Goal: Task Accomplishment & Management: Manage account settings

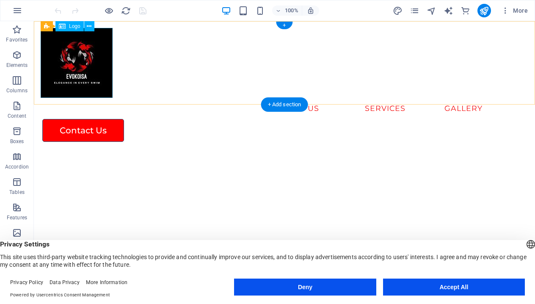
click at [92, 79] on div at bounding box center [284, 63] width 487 height 70
click at [82, 64] on div at bounding box center [284, 63] width 487 height 70
select select "px"
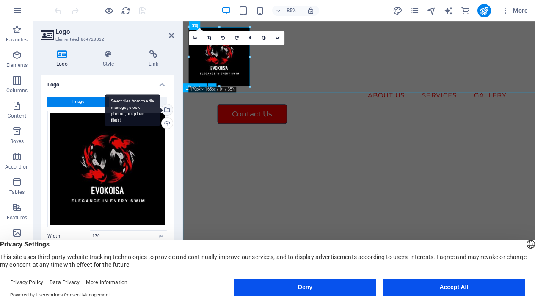
click at [166, 111] on div "Select files from the file manager, stock photos, or upload file(s)" at bounding box center [166, 110] width 13 height 13
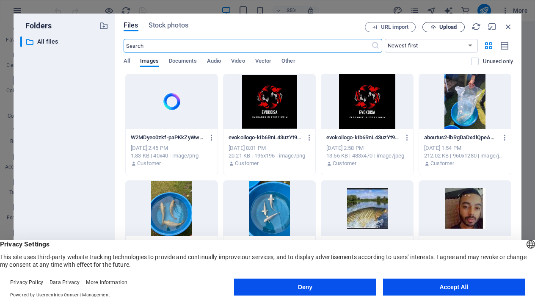
click at [442, 28] on span "Upload" at bounding box center [447, 27] width 17 height 5
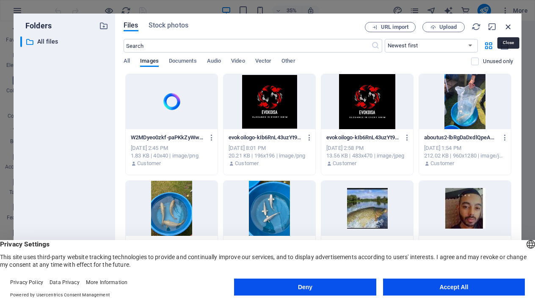
click at [507, 26] on icon "button" at bounding box center [507, 26] width 9 height 9
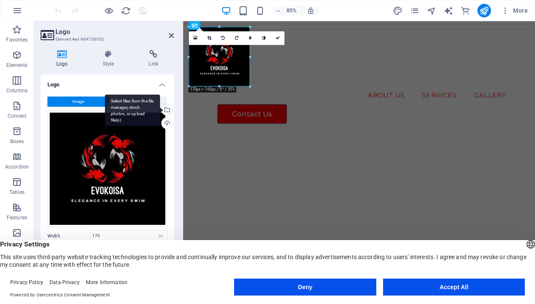
click at [166, 106] on div "Select files from the file manager, stock photos, or upload file(s)" at bounding box center [166, 110] width 13 height 13
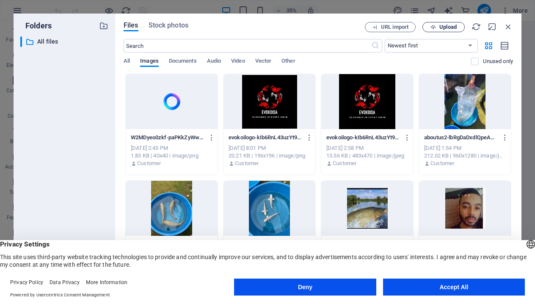
click at [440, 28] on span "Upload" at bounding box center [447, 27] width 17 height 5
click at [412, 217] on div at bounding box center [367, 208] width 92 height 55
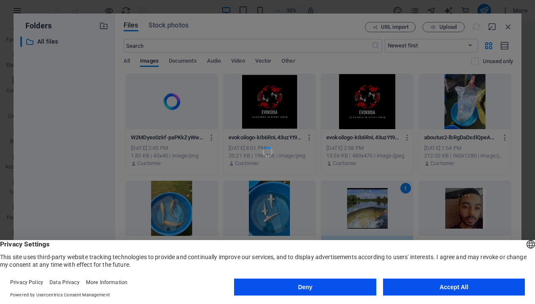
click at [470, 286] on button "Accept All" at bounding box center [454, 286] width 142 height 17
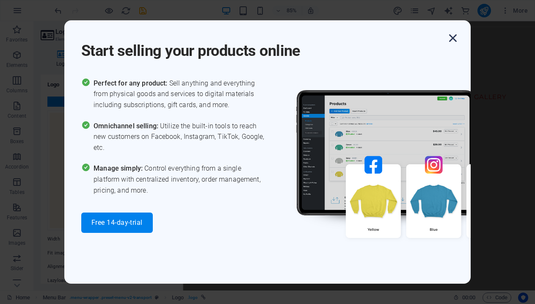
click at [450, 41] on icon "button" at bounding box center [452, 37] width 15 height 15
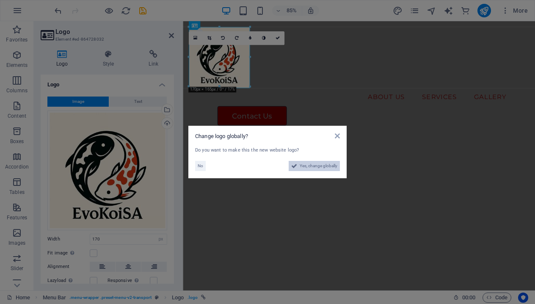
click at [324, 167] on span "Yes, change globally" at bounding box center [318, 166] width 38 height 10
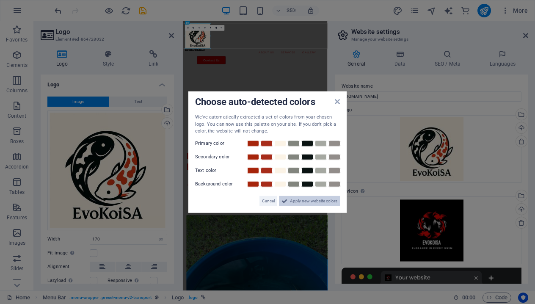
click at [317, 196] on span "Apply new website colors" at bounding box center [313, 200] width 47 height 10
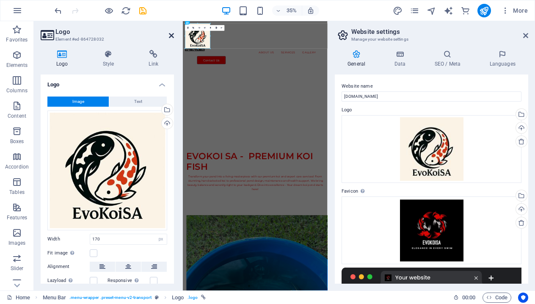
drag, startPoint x: 170, startPoint y: 36, endPoint x: 195, endPoint y: 22, distance: 28.4
click at [170, 36] on icon at bounding box center [171, 35] width 5 height 7
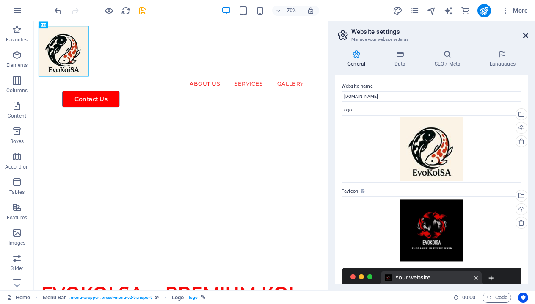
click at [525, 36] on icon at bounding box center [525, 35] width 5 height 7
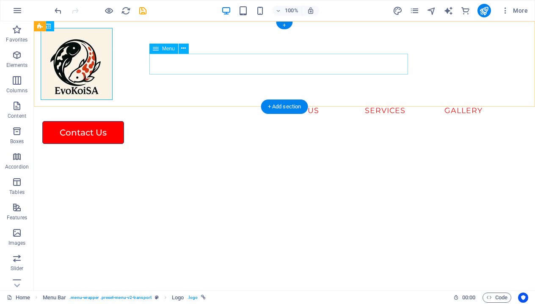
click at [266, 100] on nav "About Us Services GALLERY" at bounding box center [284, 110] width 487 height 21
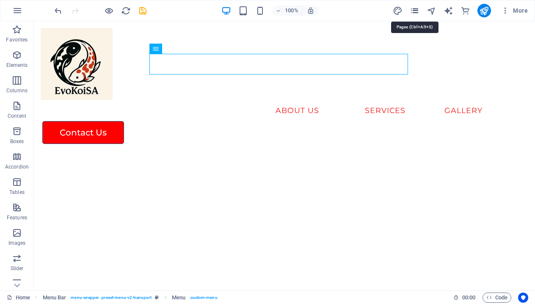
click at [414, 9] on icon "pages" at bounding box center [414, 11] width 10 height 10
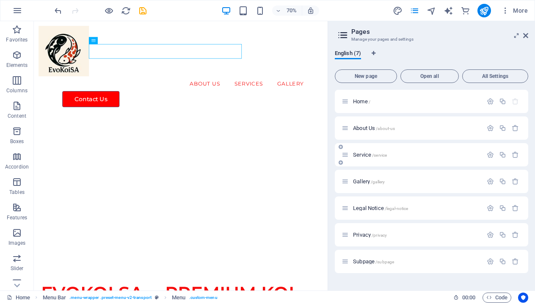
click at [363, 155] on span "Service /service" at bounding box center [370, 154] width 34 height 6
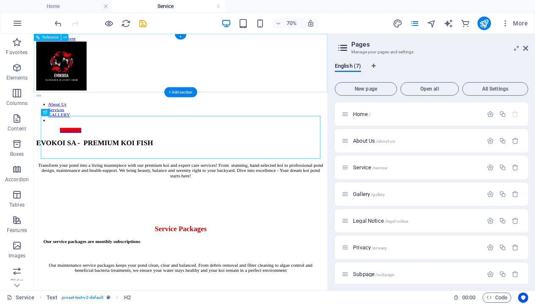
click at [89, 82] on div at bounding box center [243, 80] width 412 height 71
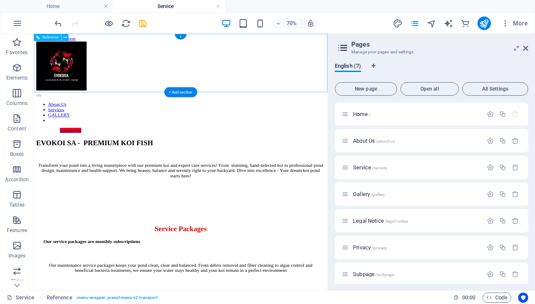
click at [89, 82] on div at bounding box center [243, 80] width 412 height 71
click at [87, 90] on div at bounding box center [243, 80] width 412 height 71
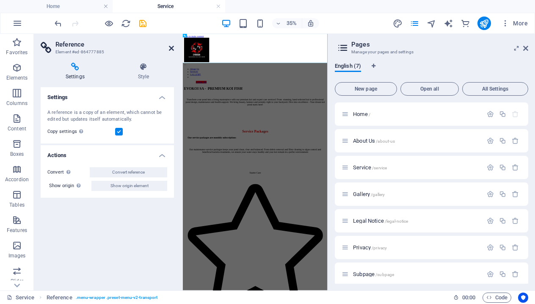
click at [172, 48] on icon at bounding box center [171, 48] width 5 height 7
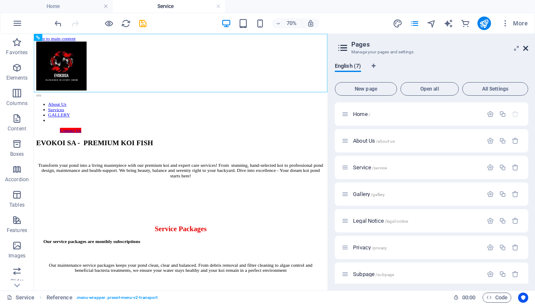
click at [526, 48] on icon at bounding box center [525, 48] width 5 height 7
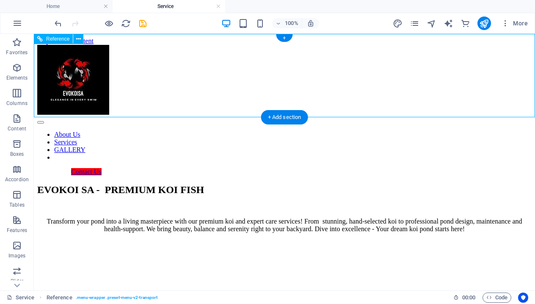
click at [68, 80] on div at bounding box center [284, 80] width 494 height 71
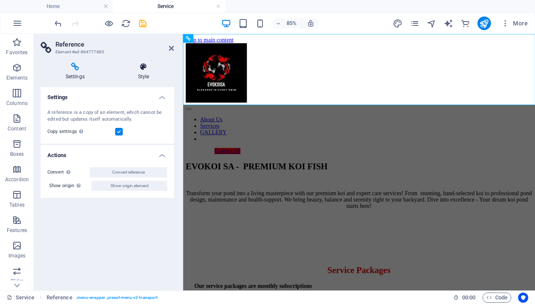
click at [147, 71] on h4 "Style" at bounding box center [143, 72] width 61 height 18
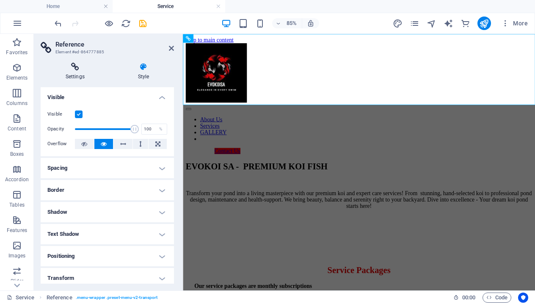
click at [75, 77] on h4 "Settings" at bounding box center [77, 72] width 72 height 18
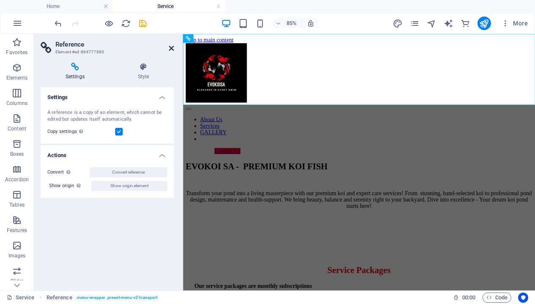
click at [170, 47] on icon at bounding box center [171, 48] width 5 height 7
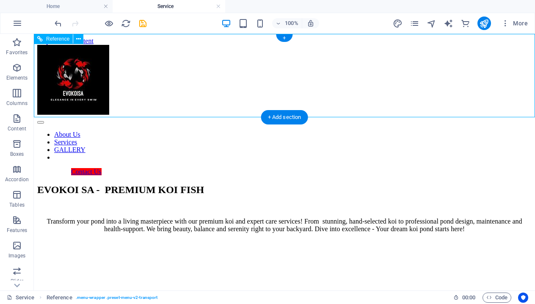
click at [69, 87] on div at bounding box center [284, 80] width 494 height 71
click at [94, 88] on div at bounding box center [284, 80] width 494 height 71
click at [347, 131] on nav "About Us Services GALLERY" at bounding box center [284, 146] width 494 height 30
click at [107, 97] on div at bounding box center [284, 80] width 494 height 71
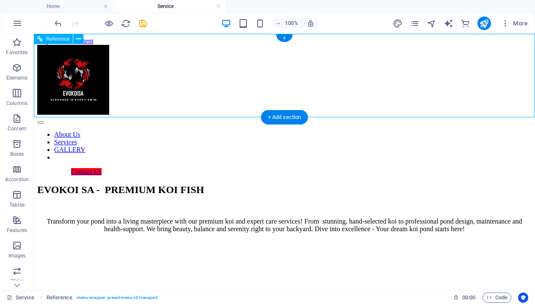
click at [107, 97] on div at bounding box center [284, 80] width 494 height 71
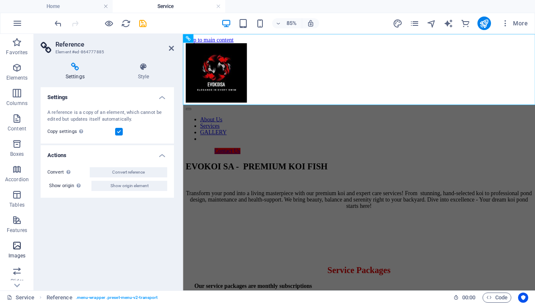
click at [14, 261] on button "Images" at bounding box center [17, 249] width 34 height 25
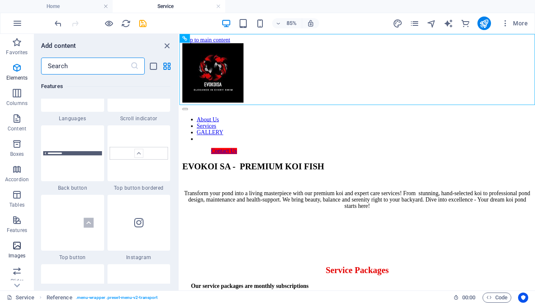
scroll to position [4288, 0]
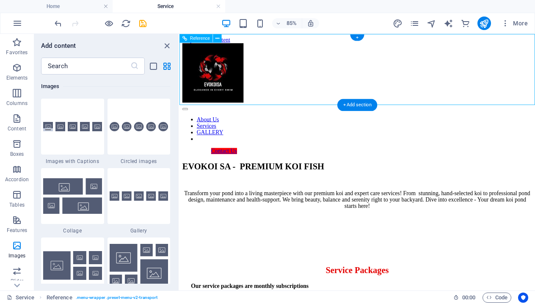
click at [212, 79] on div at bounding box center [388, 80] width 411 height 71
click at [217, 40] on icon at bounding box center [217, 38] width 4 height 8
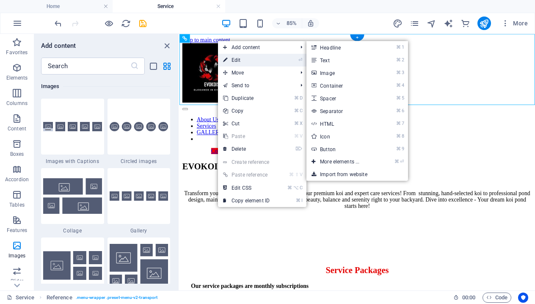
click at [236, 60] on link "⏎ Edit" at bounding box center [246, 60] width 57 height 13
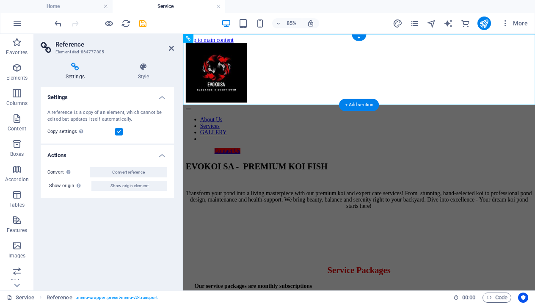
click at [231, 56] on div at bounding box center [389, 80] width 407 height 71
click at [241, 80] on div at bounding box center [389, 80] width 407 height 71
click at [241, 79] on div at bounding box center [389, 80] width 407 height 71
click at [170, 49] on icon at bounding box center [171, 48] width 5 height 7
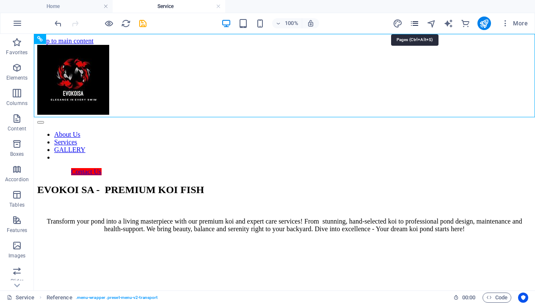
click at [414, 25] on icon "pages" at bounding box center [414, 24] width 10 height 10
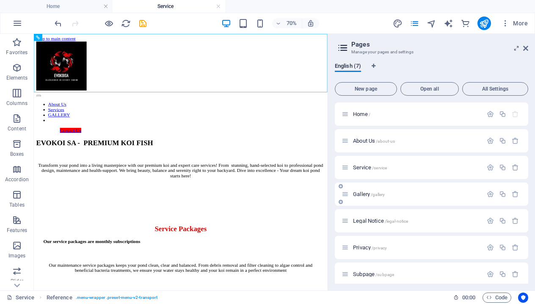
click at [365, 192] on span "Gallery /gallery" at bounding box center [369, 194] width 32 height 6
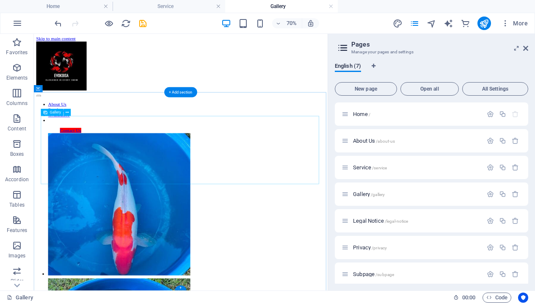
scroll to position [0, 0]
click at [110, 79] on div at bounding box center [243, 80] width 412 height 71
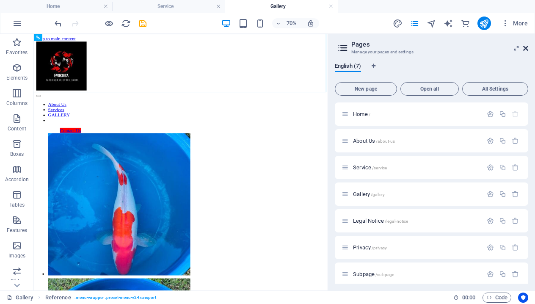
click at [523, 47] on icon at bounding box center [525, 48] width 5 height 7
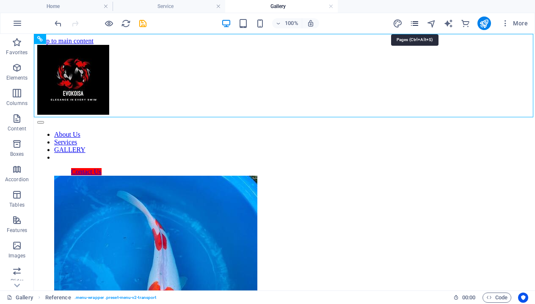
click at [413, 24] on icon "pages" at bounding box center [414, 24] width 10 height 10
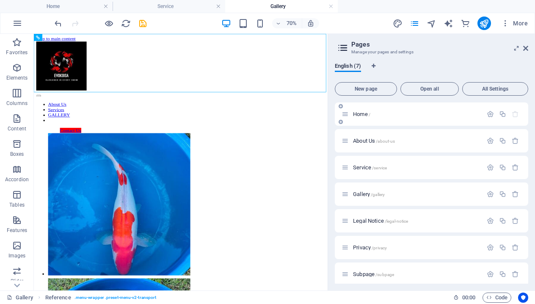
click at [376, 111] on div "Home /" at bounding box center [411, 114] width 141 height 10
click at [363, 116] on span "Home /" at bounding box center [361, 114] width 17 height 6
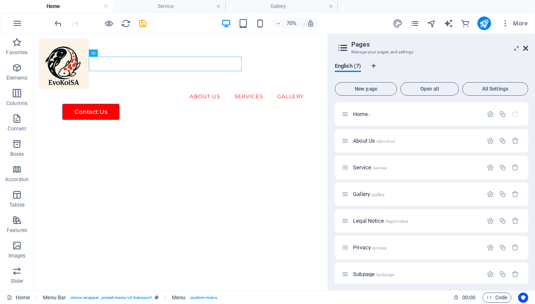
click at [527, 48] on icon at bounding box center [525, 48] width 5 height 7
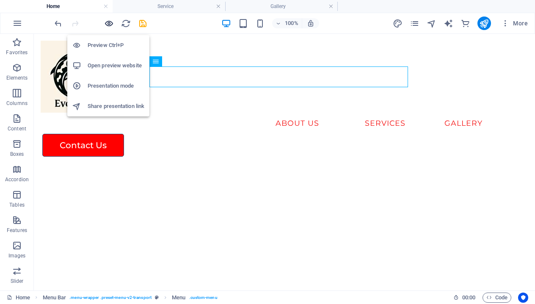
click at [110, 24] on icon "button" at bounding box center [109, 24] width 10 height 10
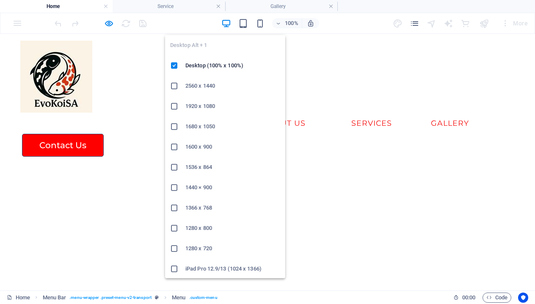
click at [227, 22] on icon "button" at bounding box center [226, 24] width 10 height 10
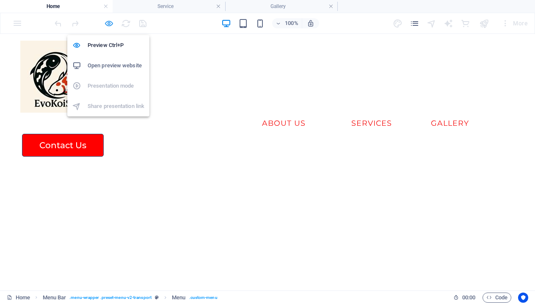
click at [110, 23] on icon "button" at bounding box center [109, 24] width 10 height 10
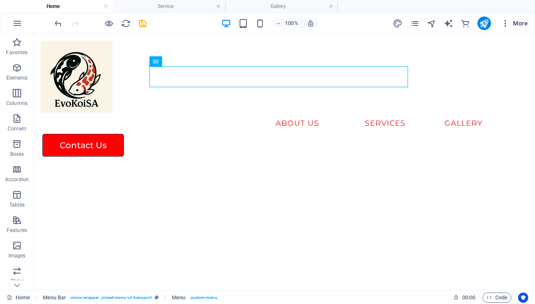
click at [509, 26] on icon "button" at bounding box center [505, 23] width 8 height 8
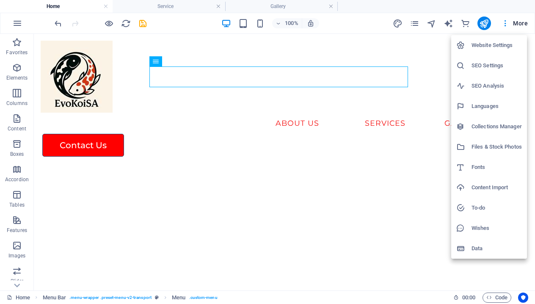
click at [499, 46] on h6 "Website Settings" at bounding box center [496, 45] width 50 height 10
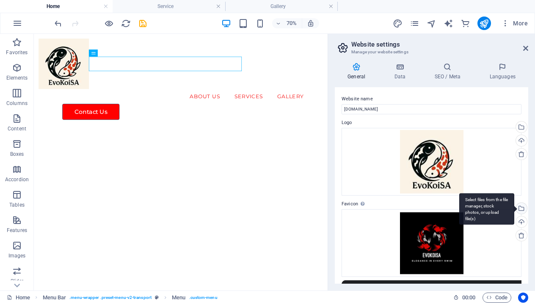
click at [521, 209] on div "Select files from the file manager, stock photos, or upload file(s)" at bounding box center [520, 209] width 13 height 13
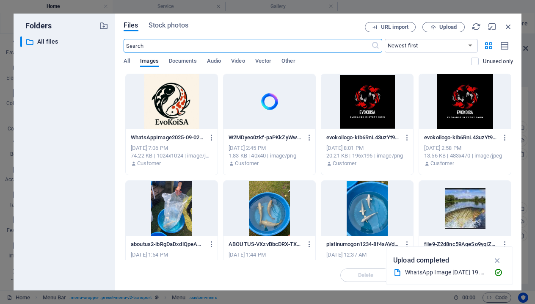
click at [184, 123] on div at bounding box center [172, 101] width 92 height 55
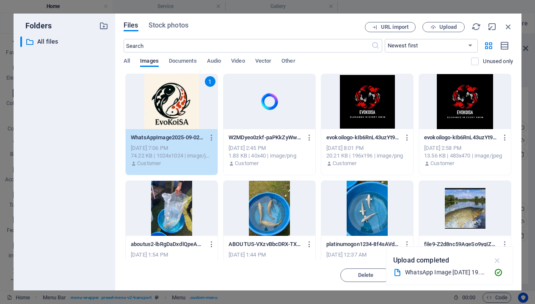
click at [497, 263] on icon "button" at bounding box center [497, 259] width 10 height 9
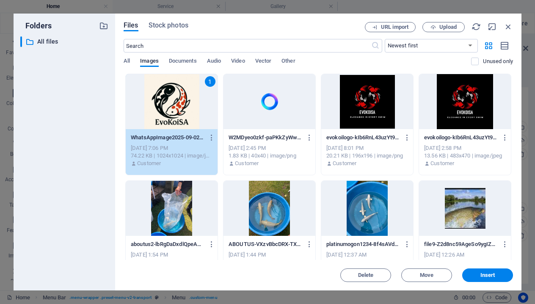
click at [495, 283] on div "Files Stock photos URL import Upload ​ Newest first Oldest first Name (A-Z) Nam…" at bounding box center [318, 152] width 406 height 277
click at [490, 276] on span "Insert" at bounding box center [487, 274] width 15 height 5
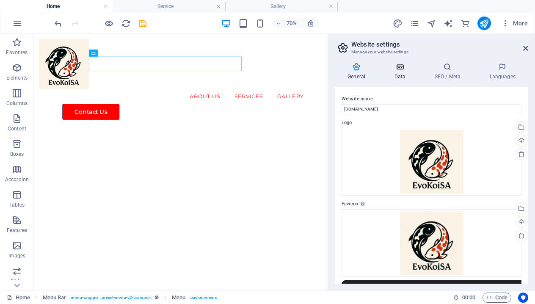
click at [402, 72] on h4 "Data" at bounding box center [401, 72] width 40 height 18
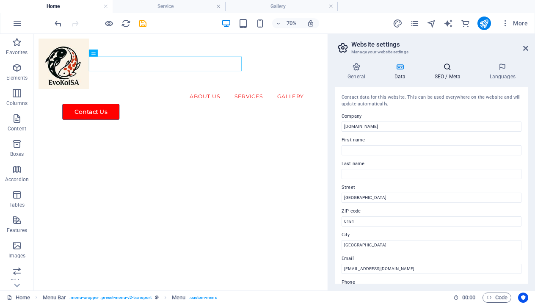
click at [454, 74] on h4 "SEO / Meta" at bounding box center [448, 72] width 55 height 18
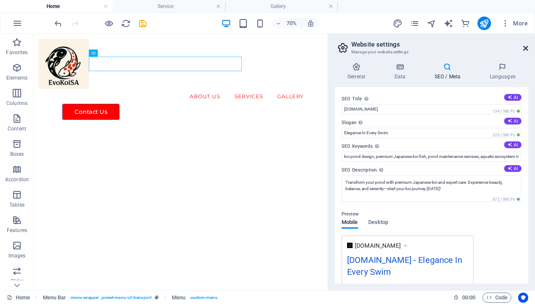
click at [524, 48] on icon at bounding box center [525, 48] width 5 height 7
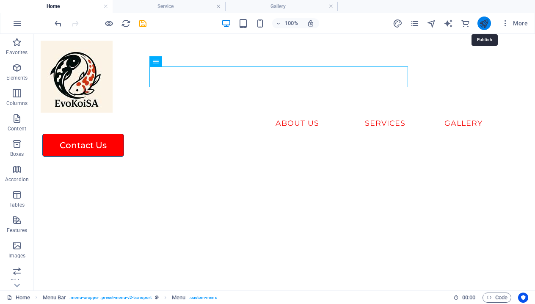
click at [481, 25] on icon "publish" at bounding box center [484, 24] width 10 height 10
